Goal: Check status: Check status

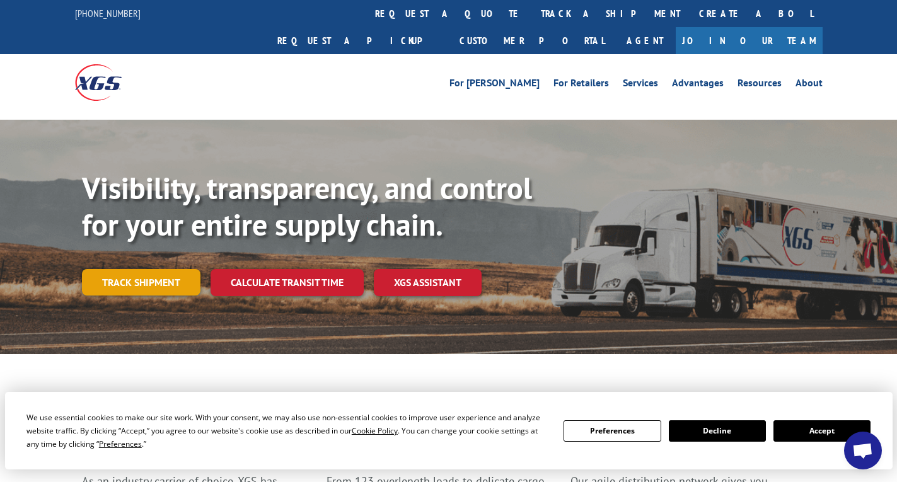
click at [128, 269] on link "Track shipment" at bounding box center [141, 282] width 119 height 26
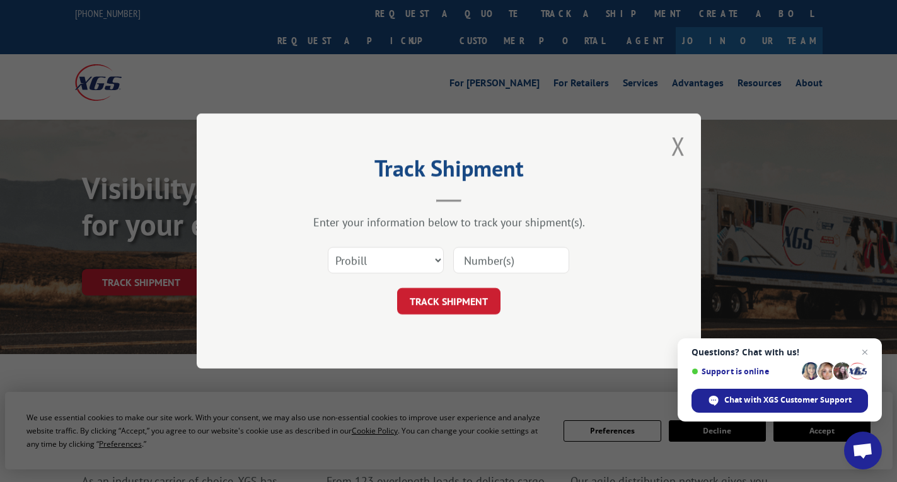
click at [467, 254] on input at bounding box center [511, 260] width 116 height 26
type input "16558684"
click at [452, 303] on button "TRACK SHIPMENT" at bounding box center [448, 301] width 103 height 26
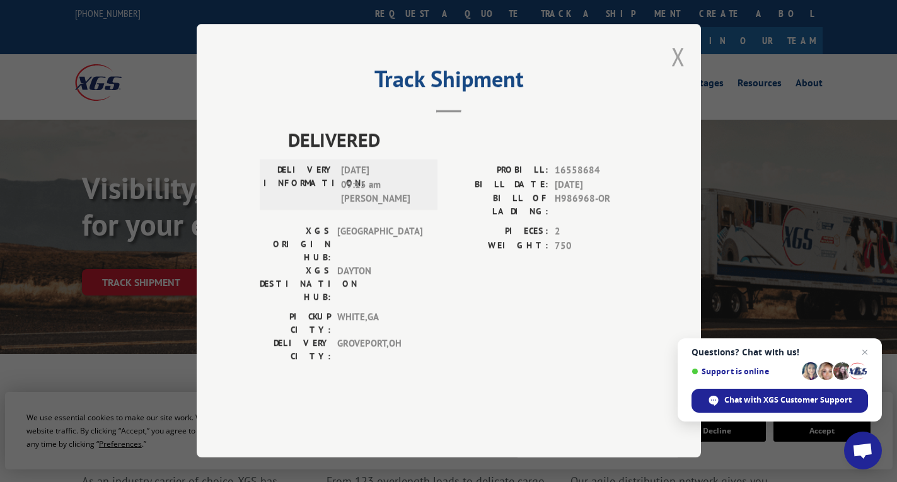
click at [674, 73] on button "Close modal" at bounding box center [679, 56] width 14 height 33
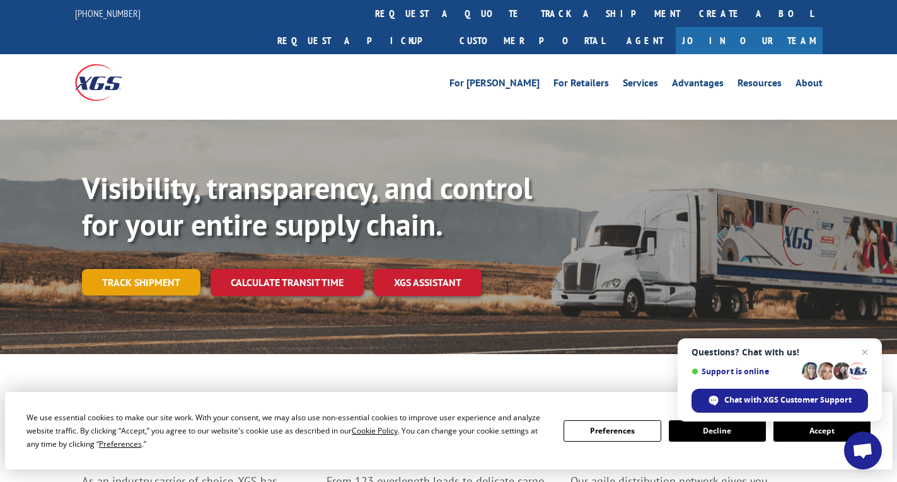
click at [151, 269] on link "Track shipment" at bounding box center [141, 282] width 119 height 26
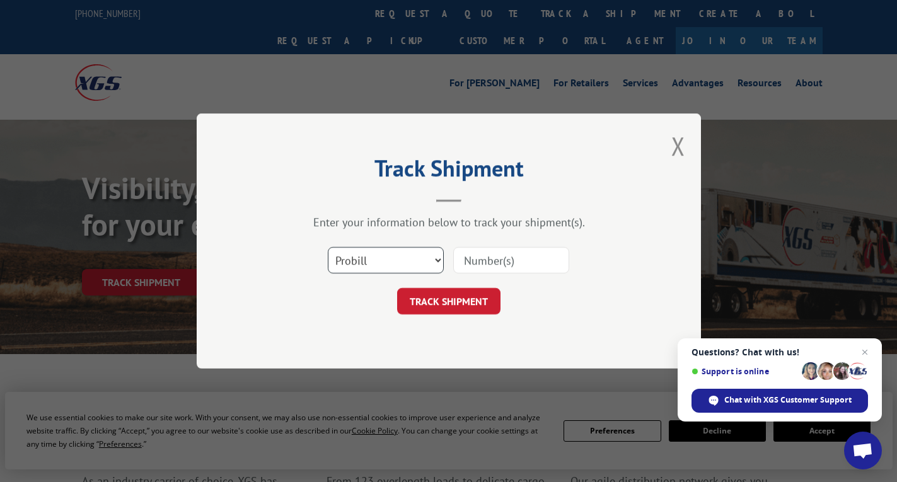
click at [438, 262] on select "Select category... Probill BOL PO" at bounding box center [386, 260] width 116 height 26
select select "po"
click at [328, 247] on select "Select category... Probill BOL PO" at bounding box center [386, 260] width 116 height 26
click at [474, 257] on input at bounding box center [511, 260] width 116 height 26
type input "1276"
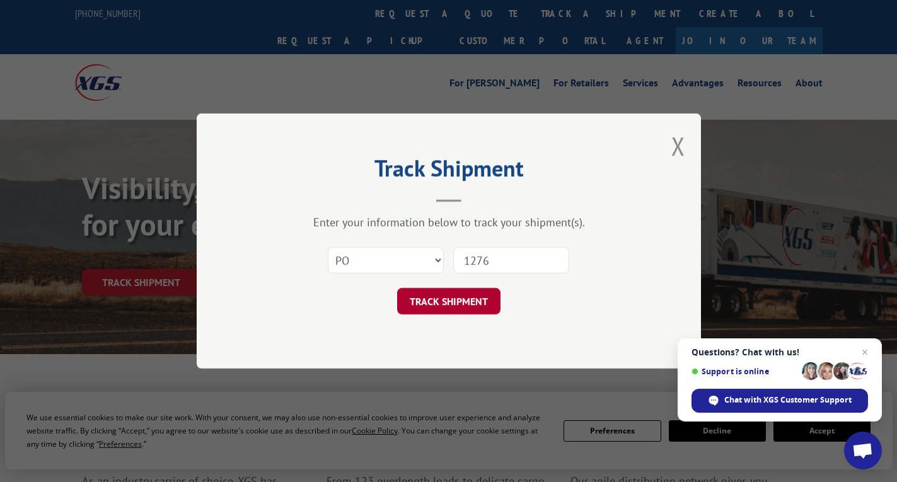
click at [450, 304] on button "TRACK SHIPMENT" at bounding box center [448, 301] width 103 height 26
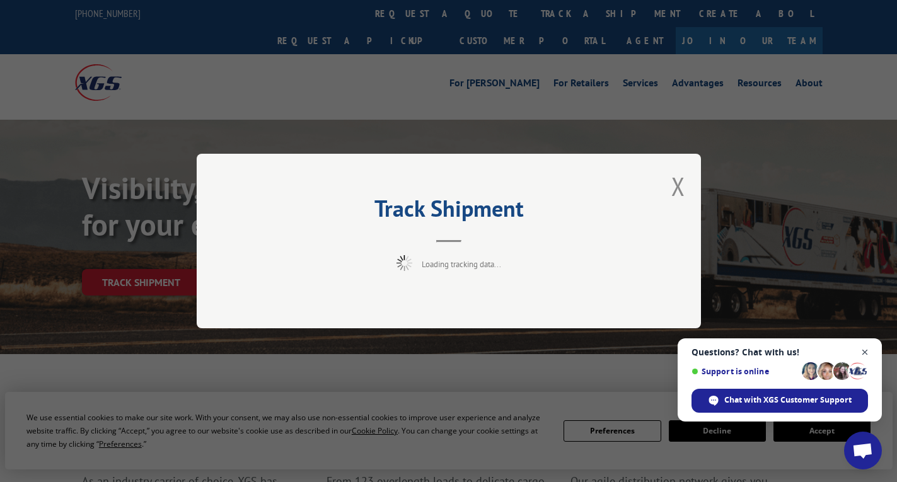
click at [863, 350] on span "Open chat" at bounding box center [866, 353] width 16 height 16
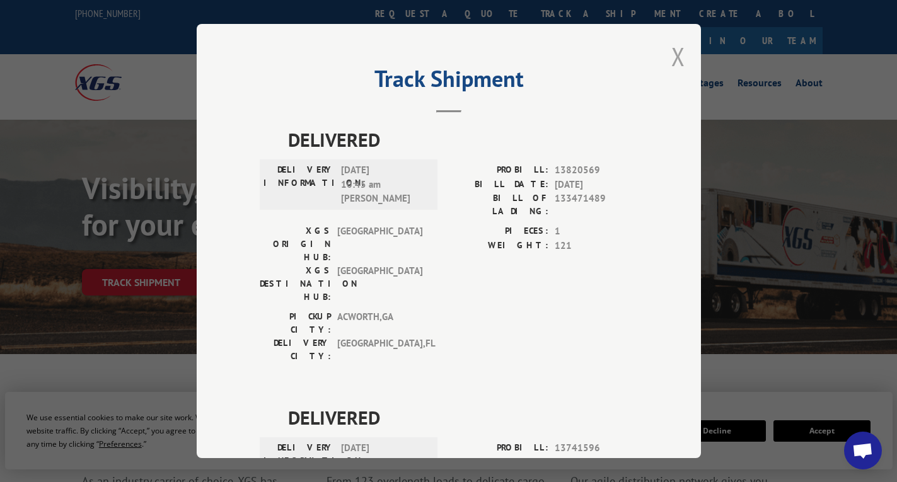
click at [672, 53] on button "Close modal" at bounding box center [679, 56] width 14 height 33
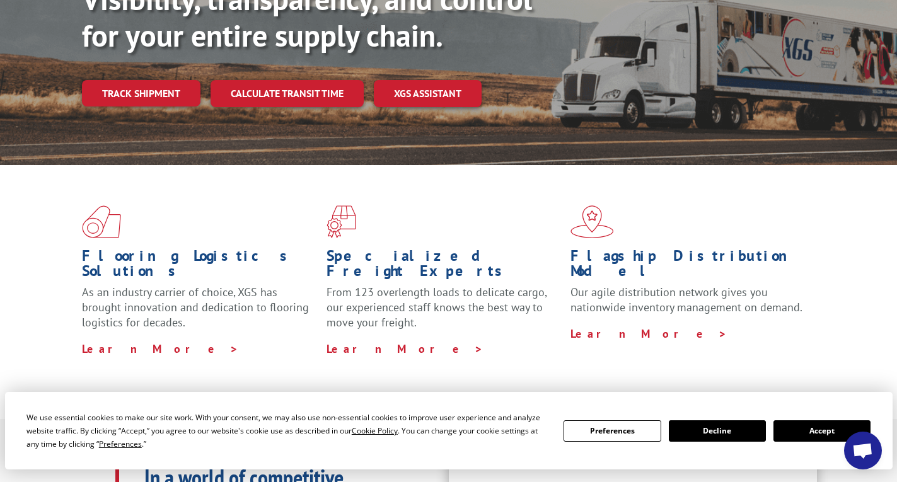
scroll to position [63, 0]
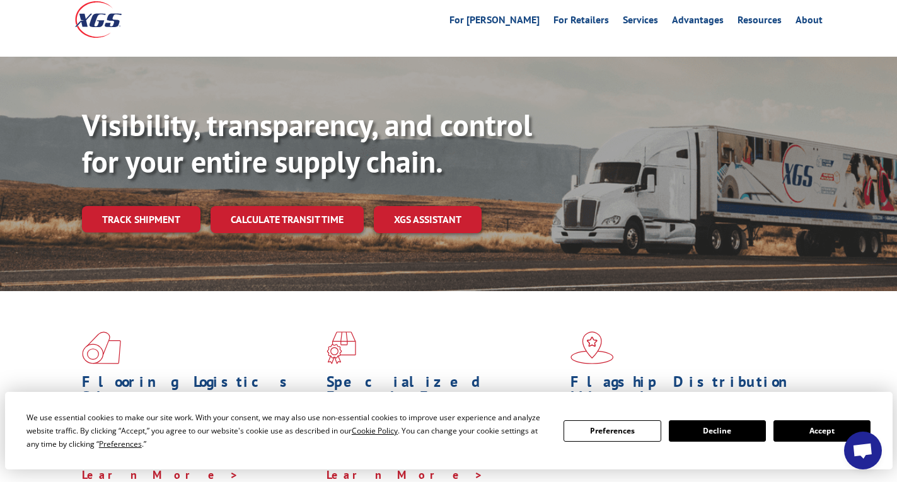
click at [818, 433] on button "Accept" at bounding box center [822, 431] width 97 height 21
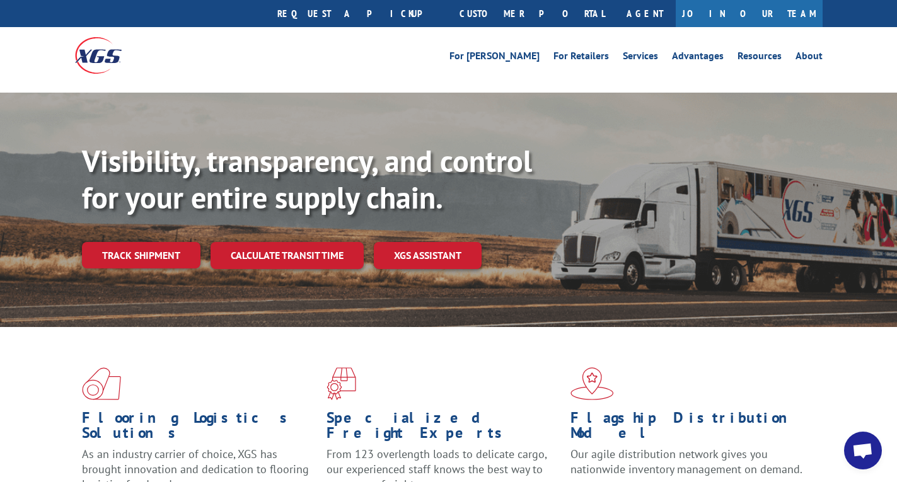
scroll to position [0, 0]
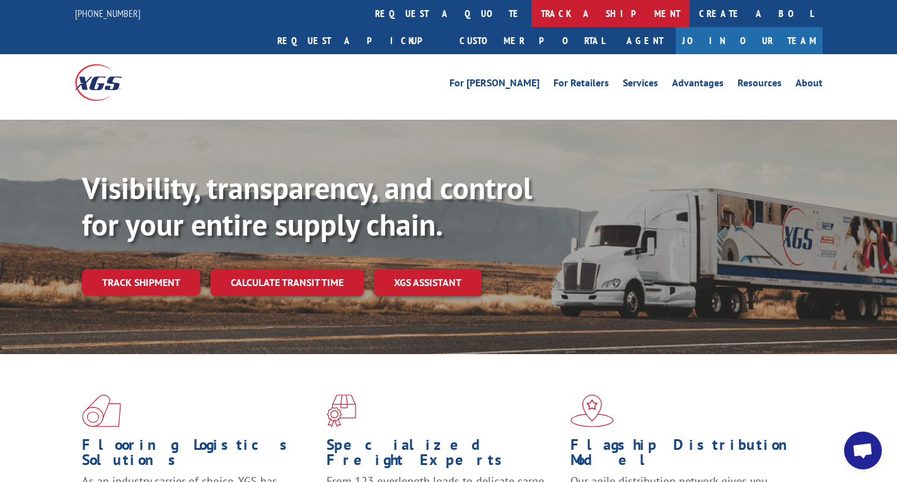
click at [532, 10] on link "track a shipment" at bounding box center [611, 13] width 158 height 27
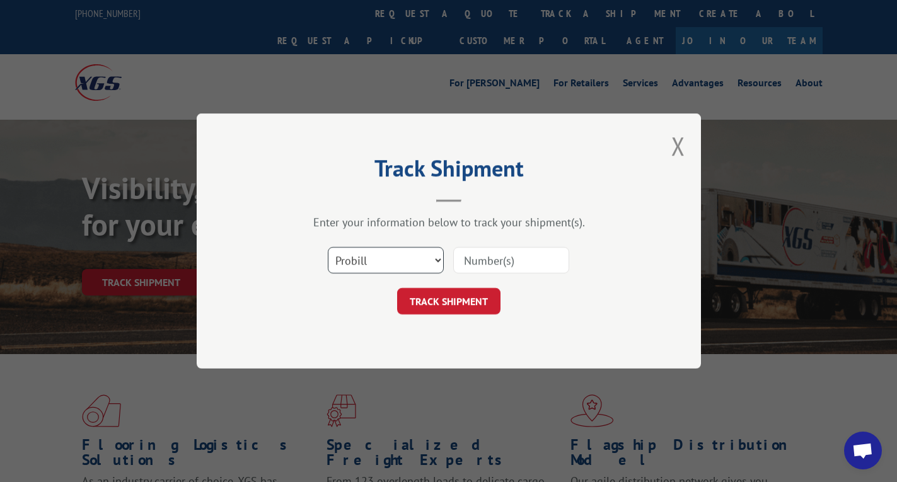
click at [437, 260] on select "Select category... Probill BOL PO" at bounding box center [386, 260] width 116 height 26
select select "bol"
click at [328, 247] on select "Select category... Probill BOL PO" at bounding box center [386, 260] width 116 height 26
click at [463, 259] on input at bounding box center [511, 260] width 116 height 26
type input "54394263"
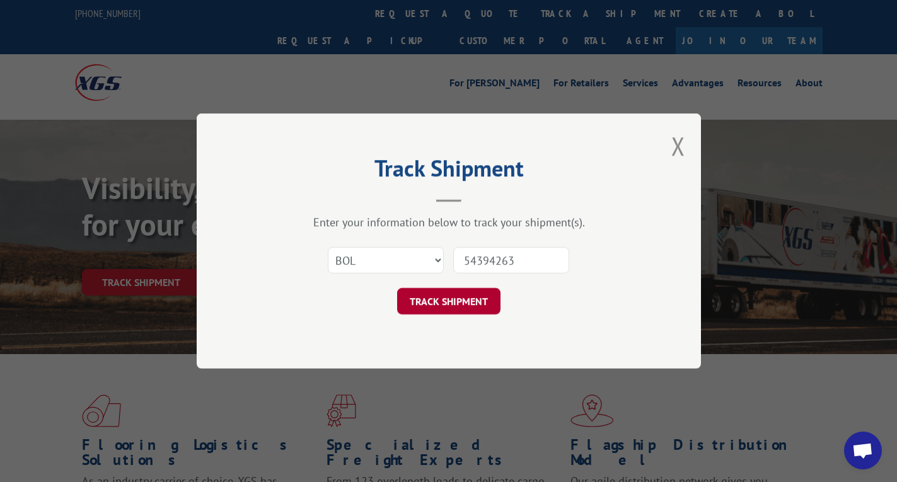
click at [450, 298] on button "TRACK SHIPMENT" at bounding box center [448, 301] width 103 height 26
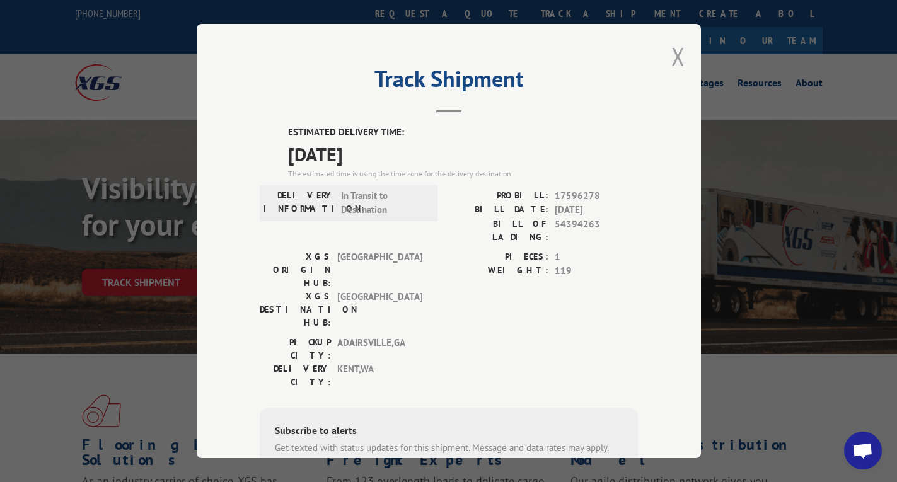
click at [672, 51] on button "Close modal" at bounding box center [679, 56] width 14 height 33
